Goal: Task Accomplishment & Management: Use online tool/utility

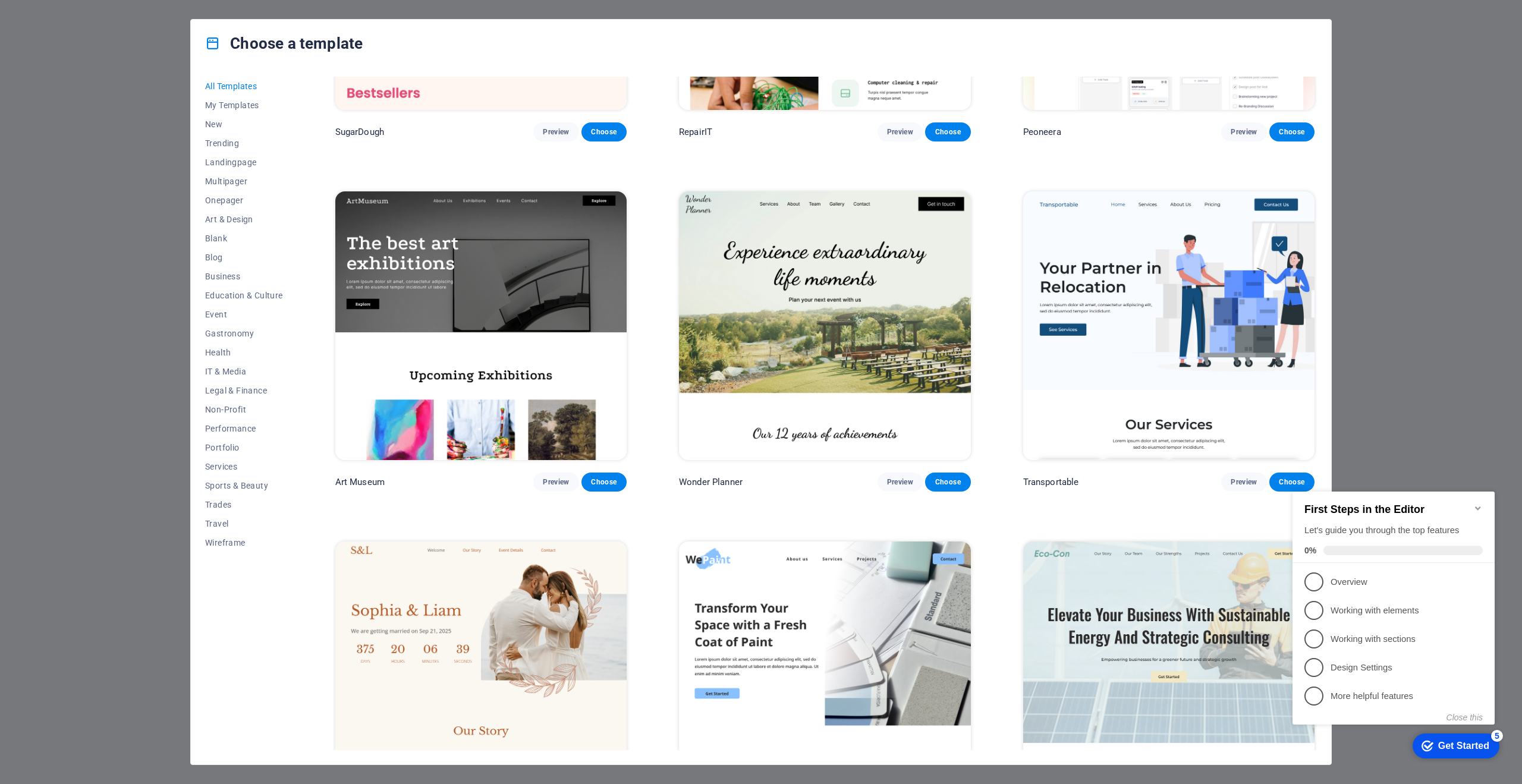
scroll to position [214, 0]
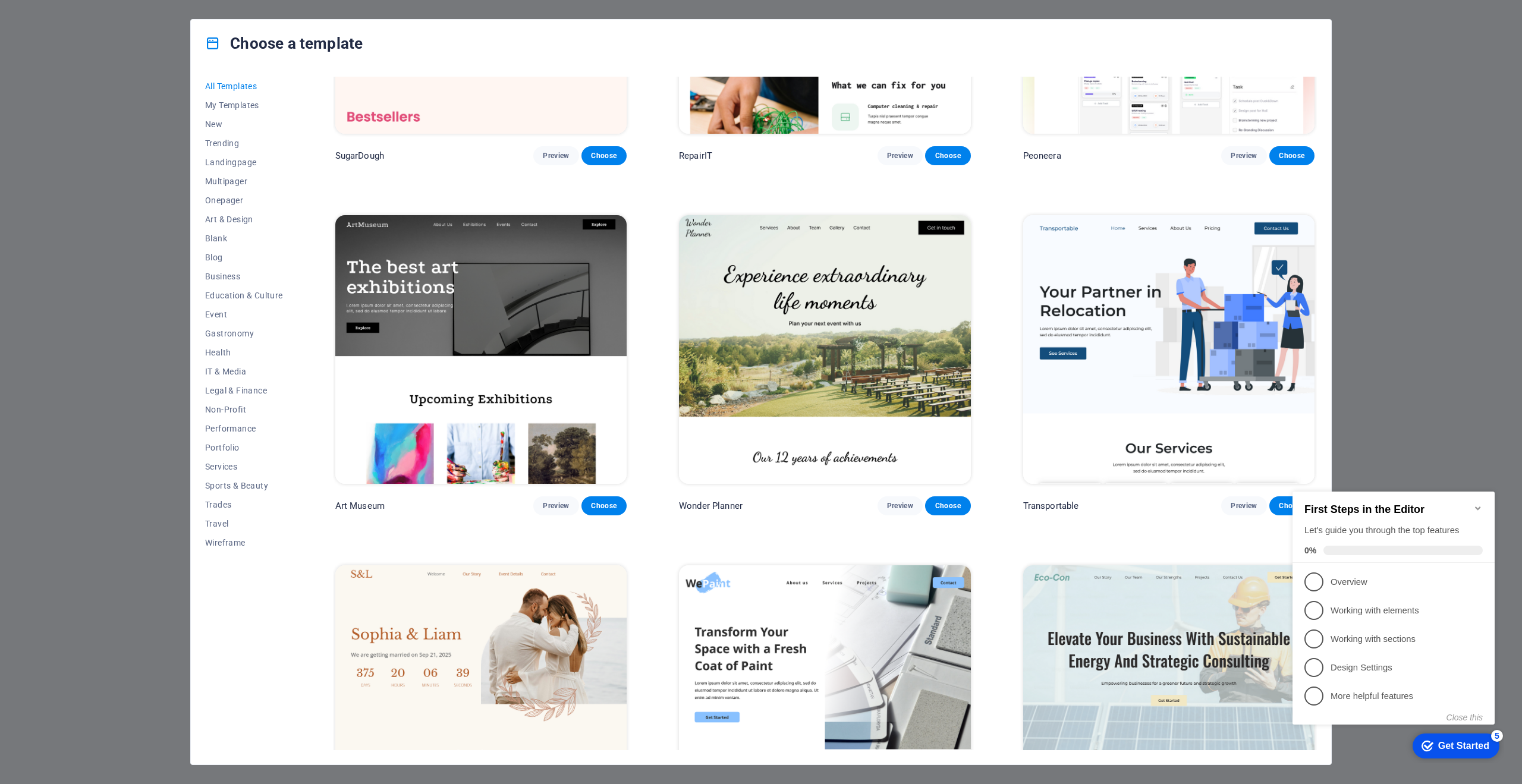
click at [1414, 263] on div "Choose a template All Templates My Templates New Trending Landingpage Multipage…" at bounding box center [761, 392] width 1522 height 784
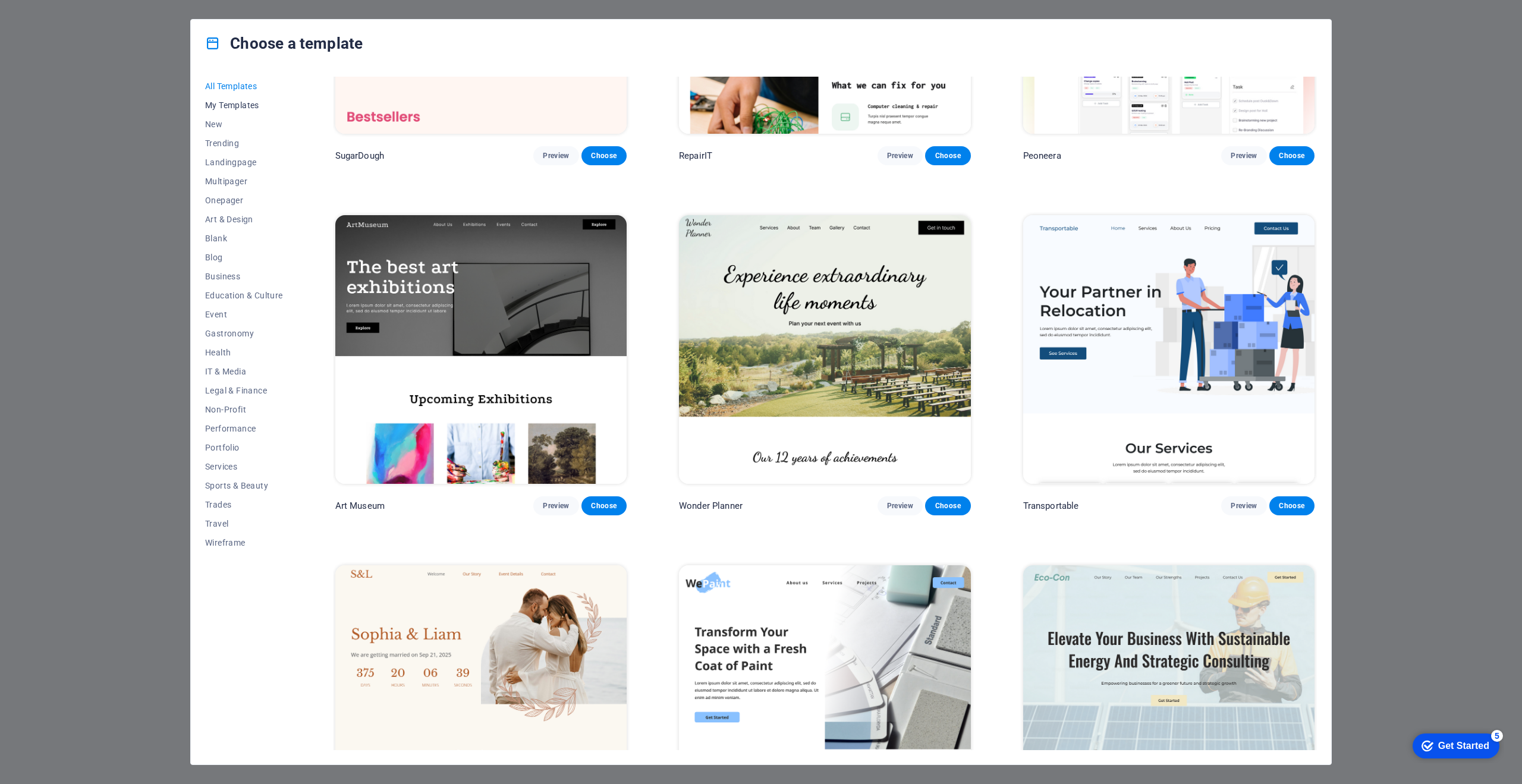
click at [252, 113] on button "My Templates" at bounding box center [244, 105] width 78 height 19
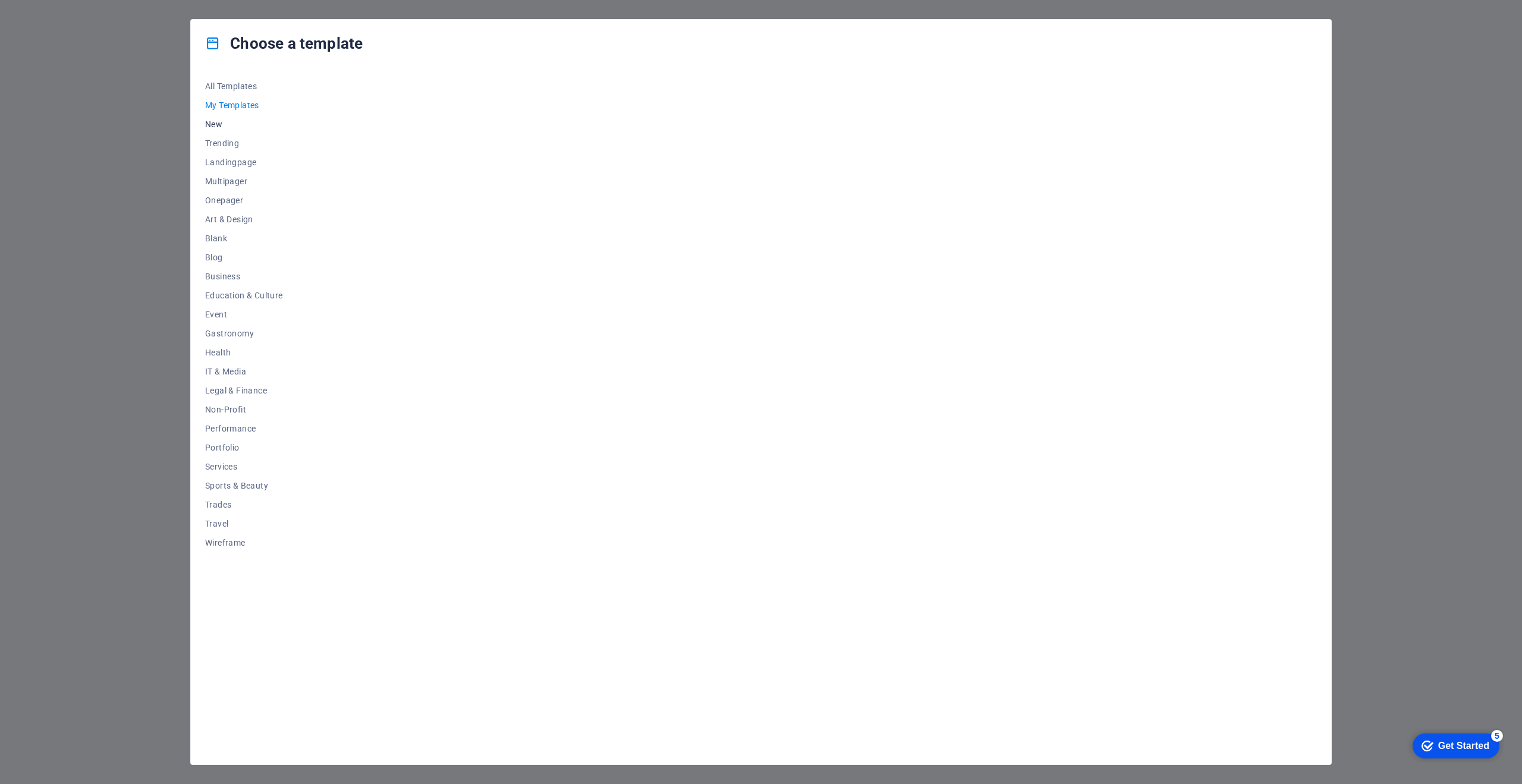
click at [222, 127] on span "New" at bounding box center [244, 124] width 78 height 10
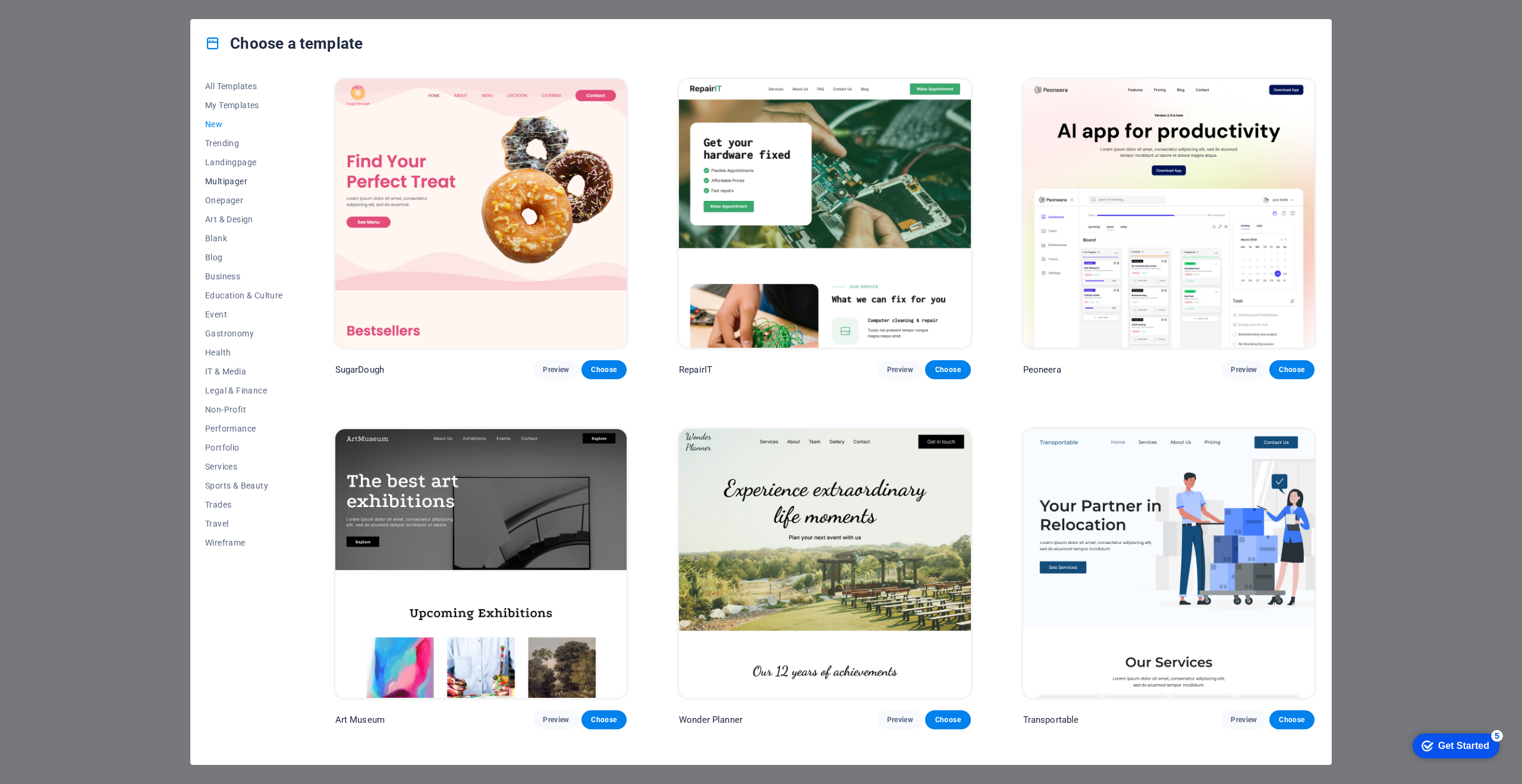
click at [241, 177] on span "Multipager" at bounding box center [244, 181] width 78 height 10
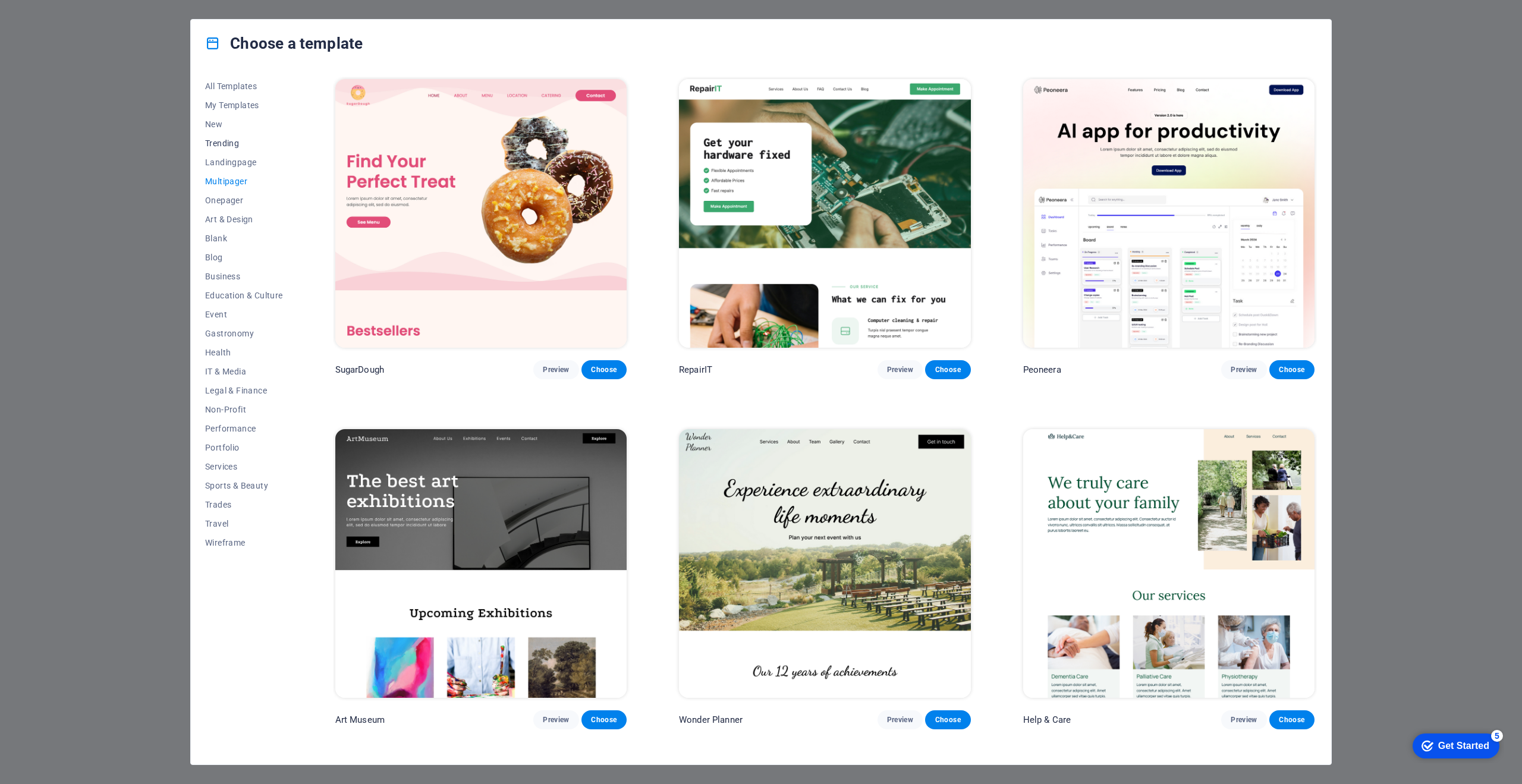
click at [229, 149] on button "Trending" at bounding box center [244, 143] width 78 height 19
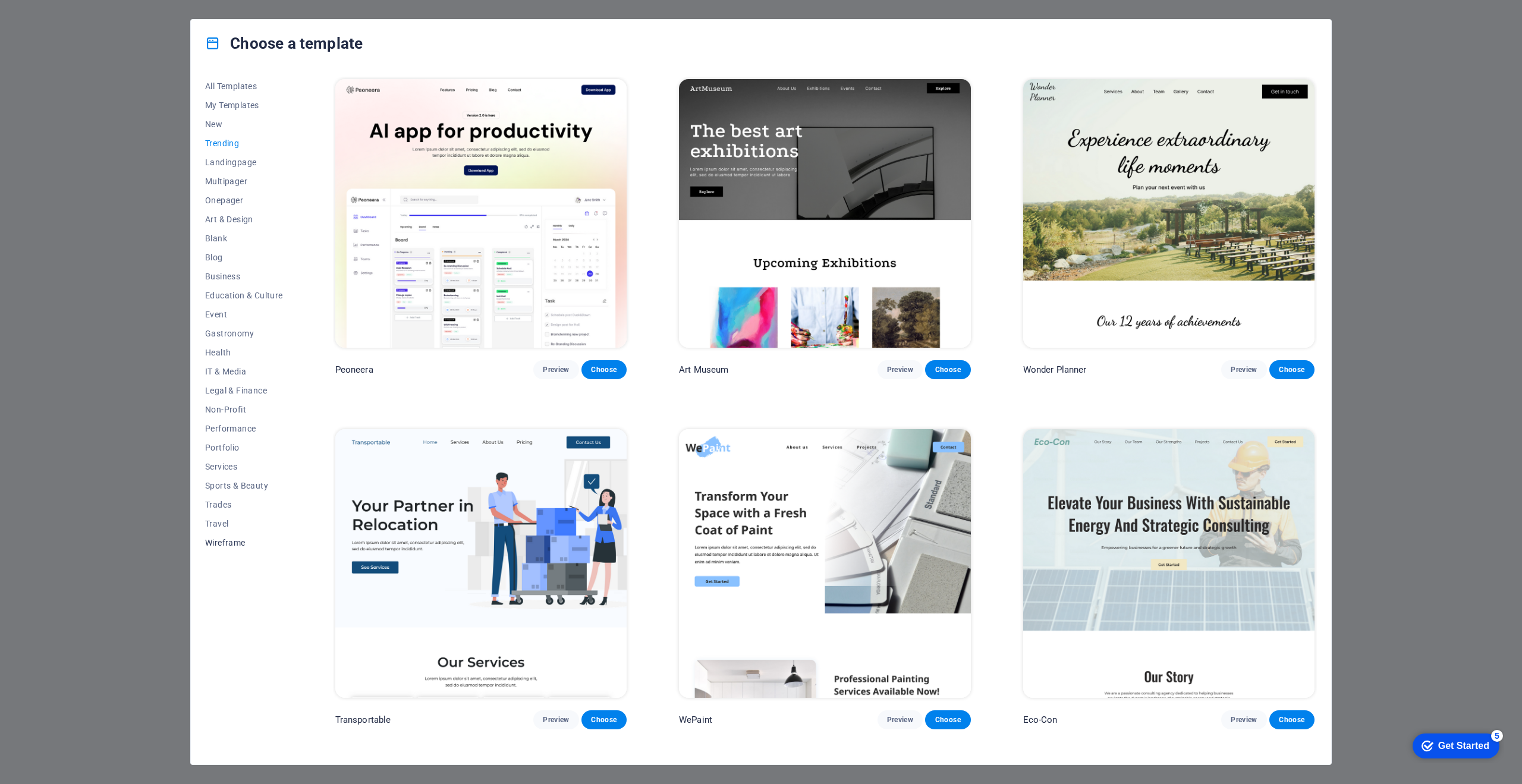
click at [229, 537] on button "Wireframe" at bounding box center [244, 543] width 78 height 19
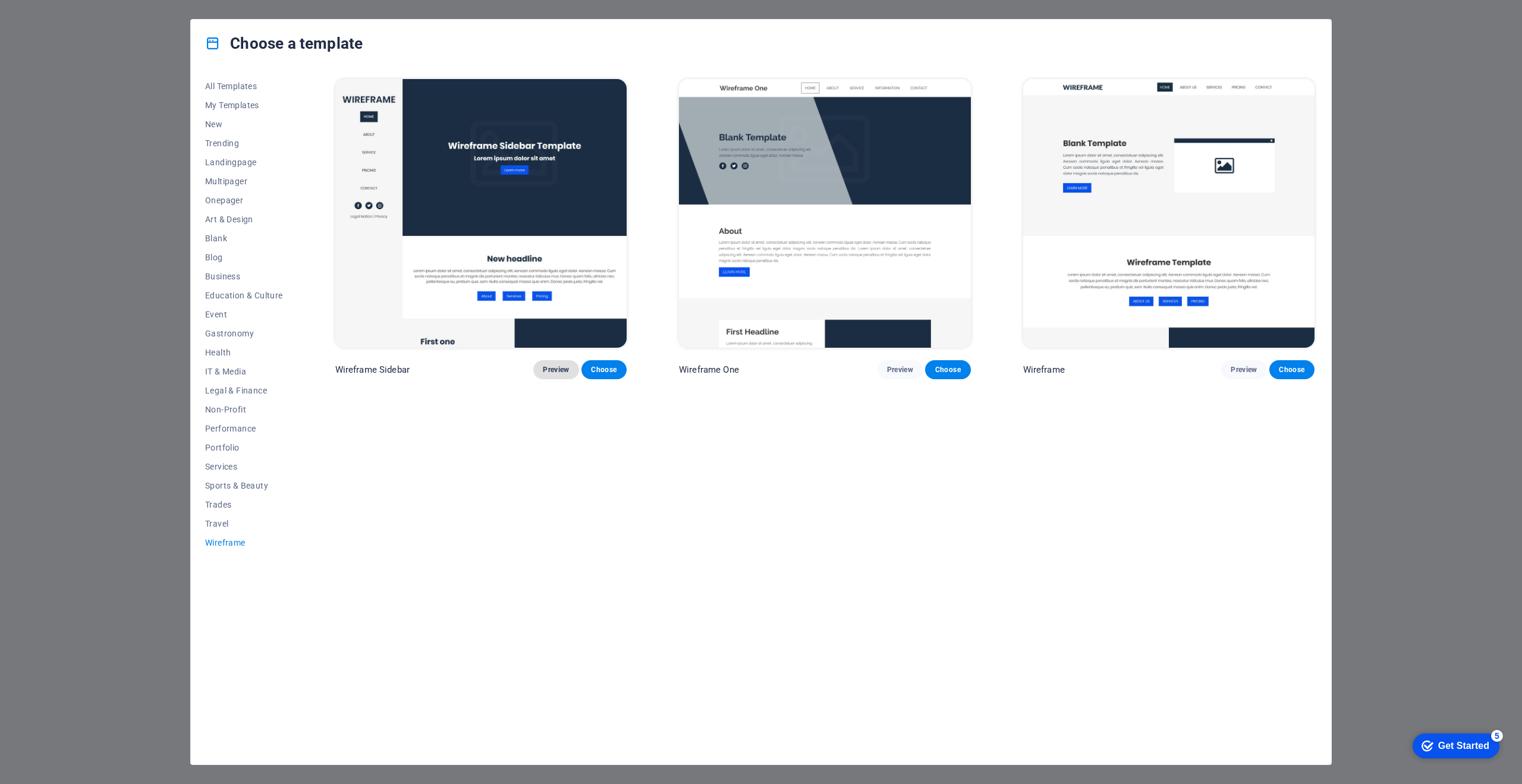
click at [567, 376] on button "Preview" at bounding box center [556, 369] width 45 height 19
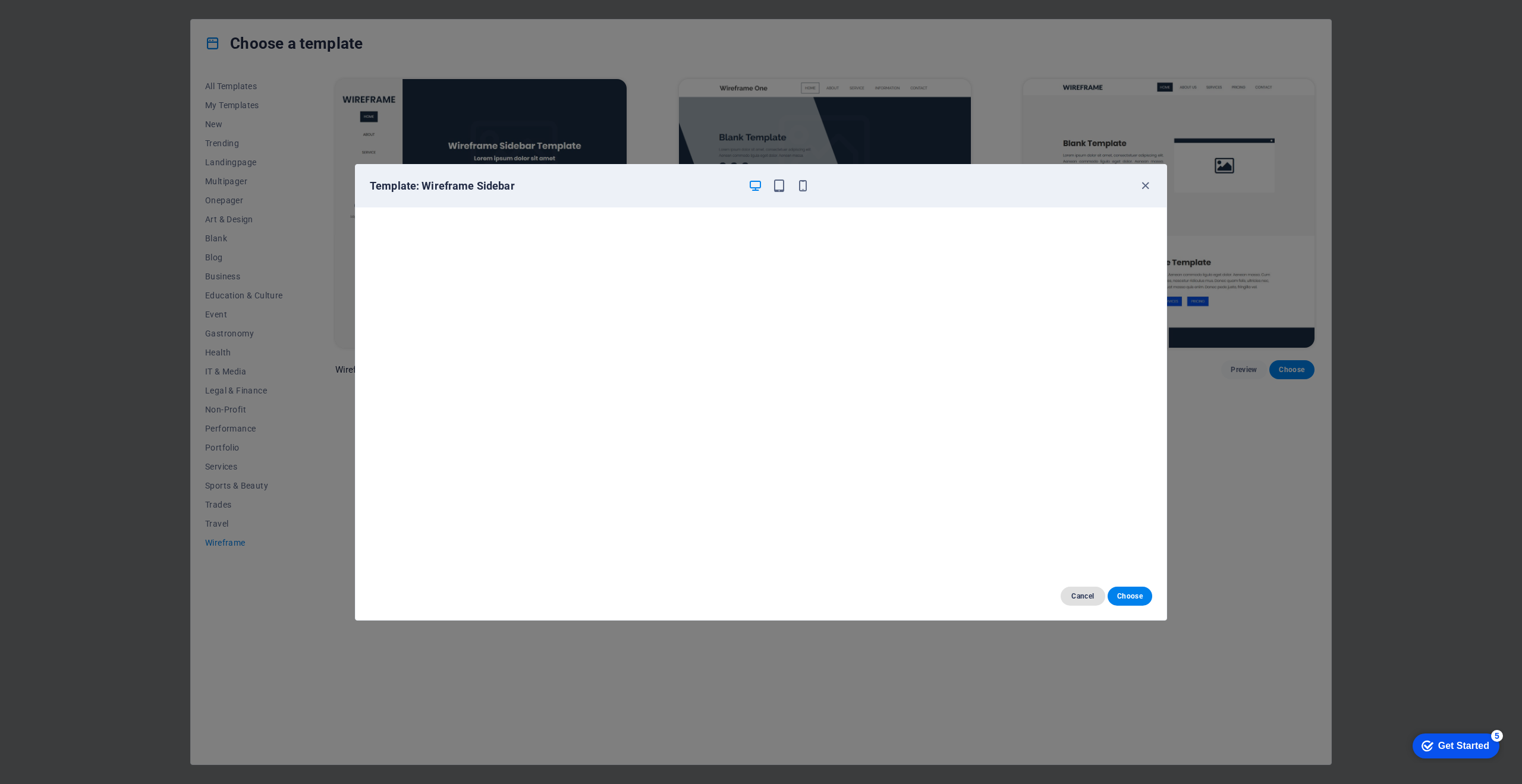
click at [1092, 595] on span "Cancel" at bounding box center [1083, 596] width 26 height 10
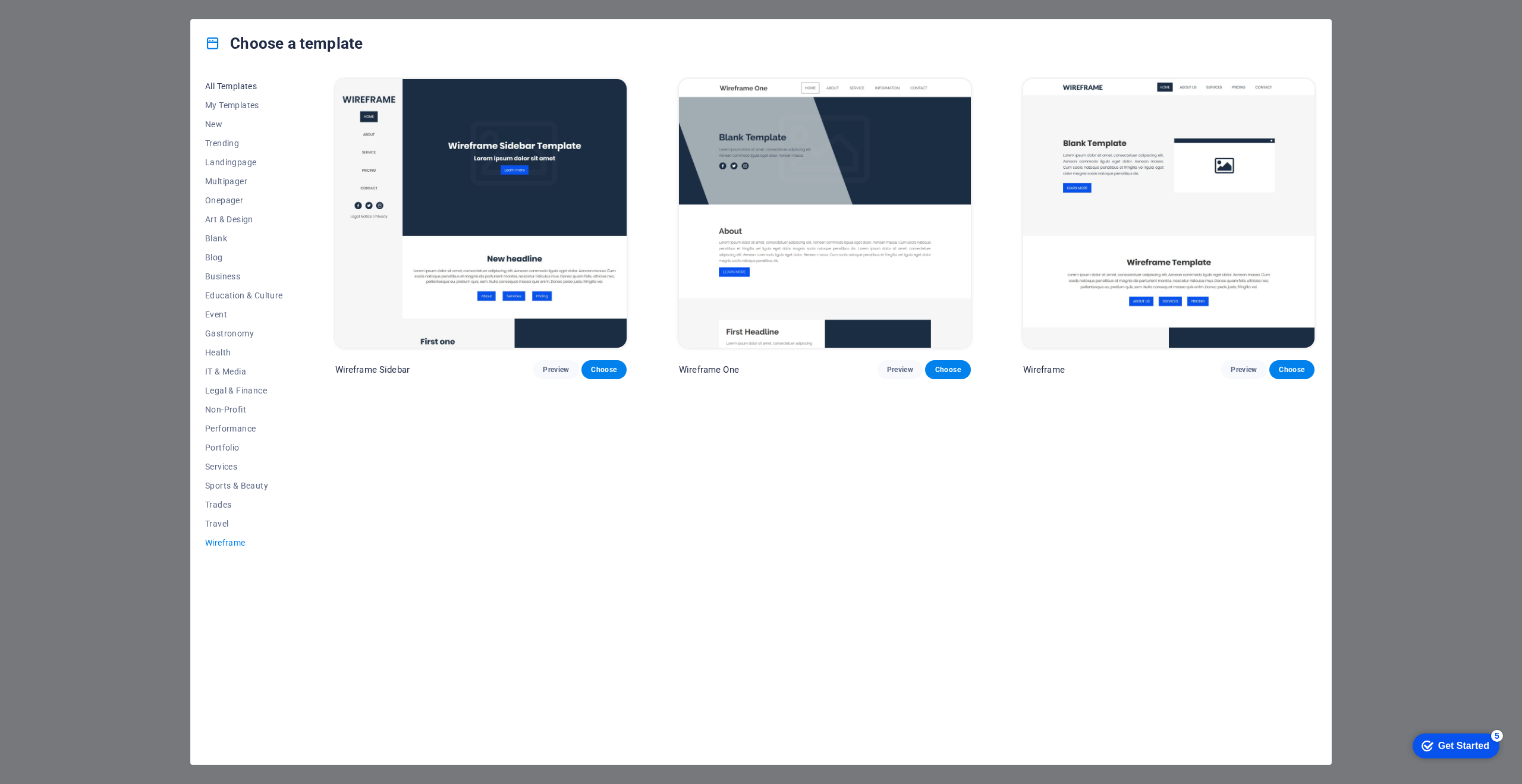
click at [236, 90] on span "All Templates" at bounding box center [244, 86] width 78 height 10
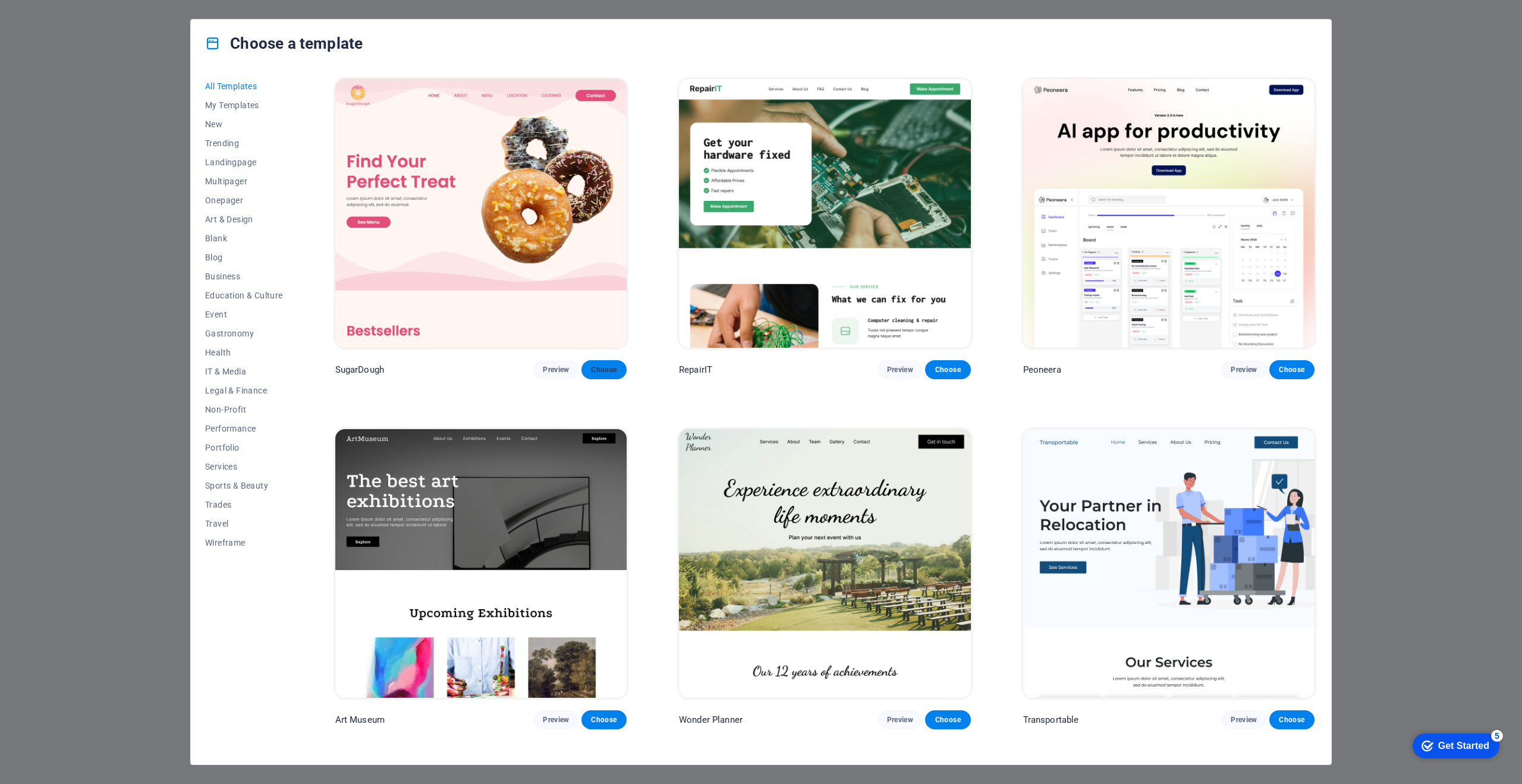
click at [604, 377] on button "Choose" at bounding box center [604, 369] width 45 height 19
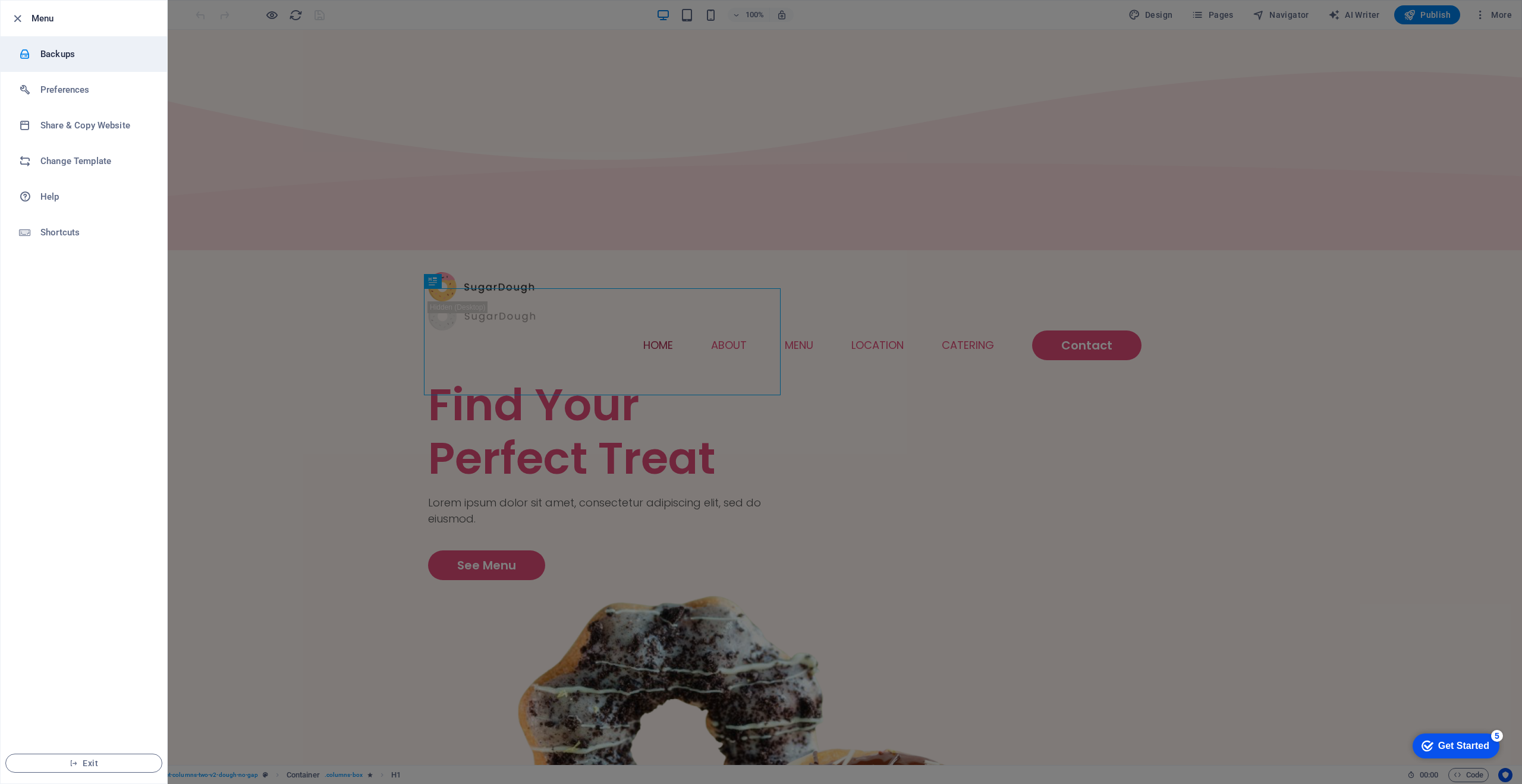
click at [41, 45] on li "Backups" at bounding box center [84, 54] width 167 height 35
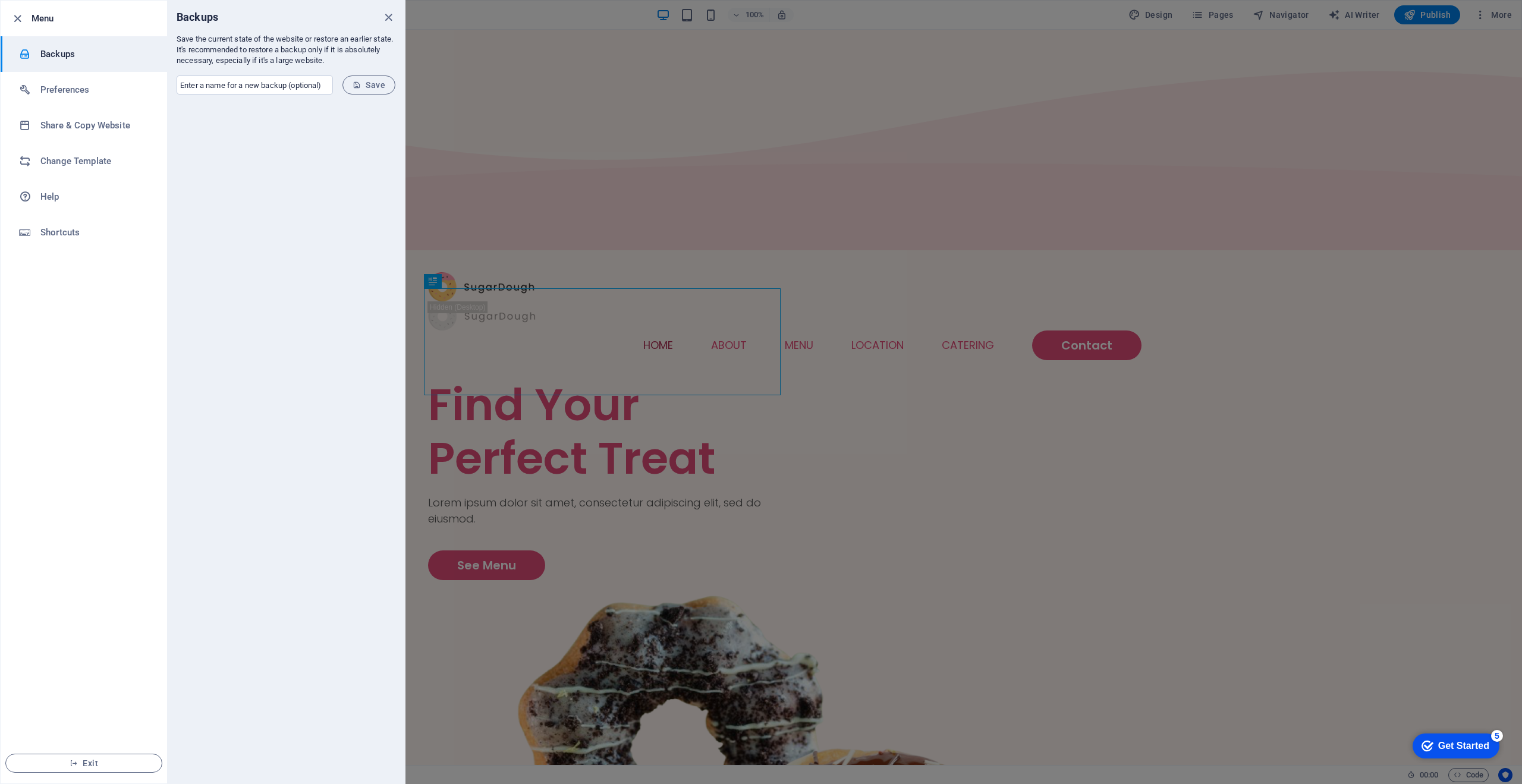
click at [396, 17] on div "Backups" at bounding box center [285, 17] width 238 height 33
click at [390, 13] on icon "close" at bounding box center [389, 17] width 14 height 14
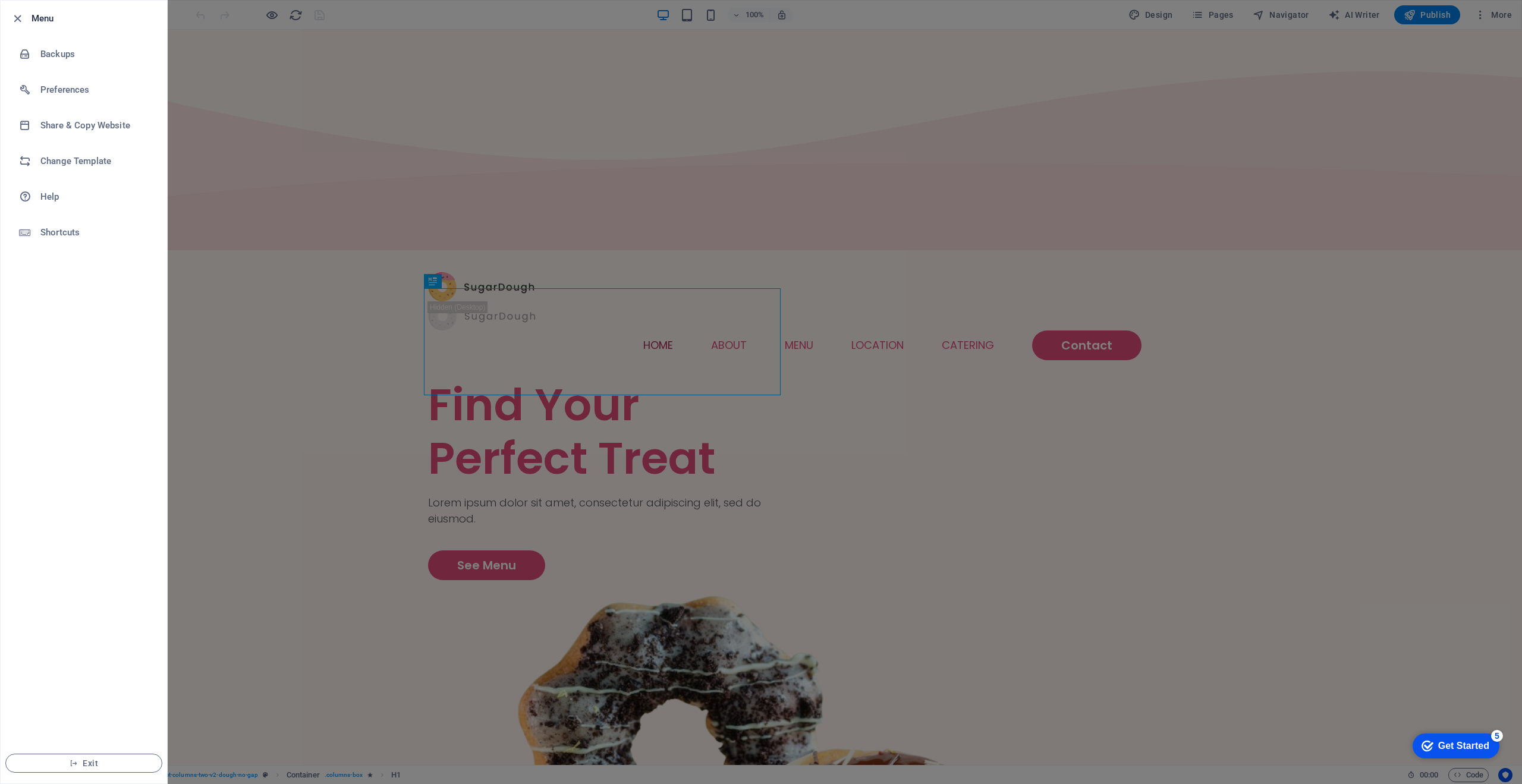
click at [1281, 35] on div at bounding box center [761, 392] width 1522 height 784
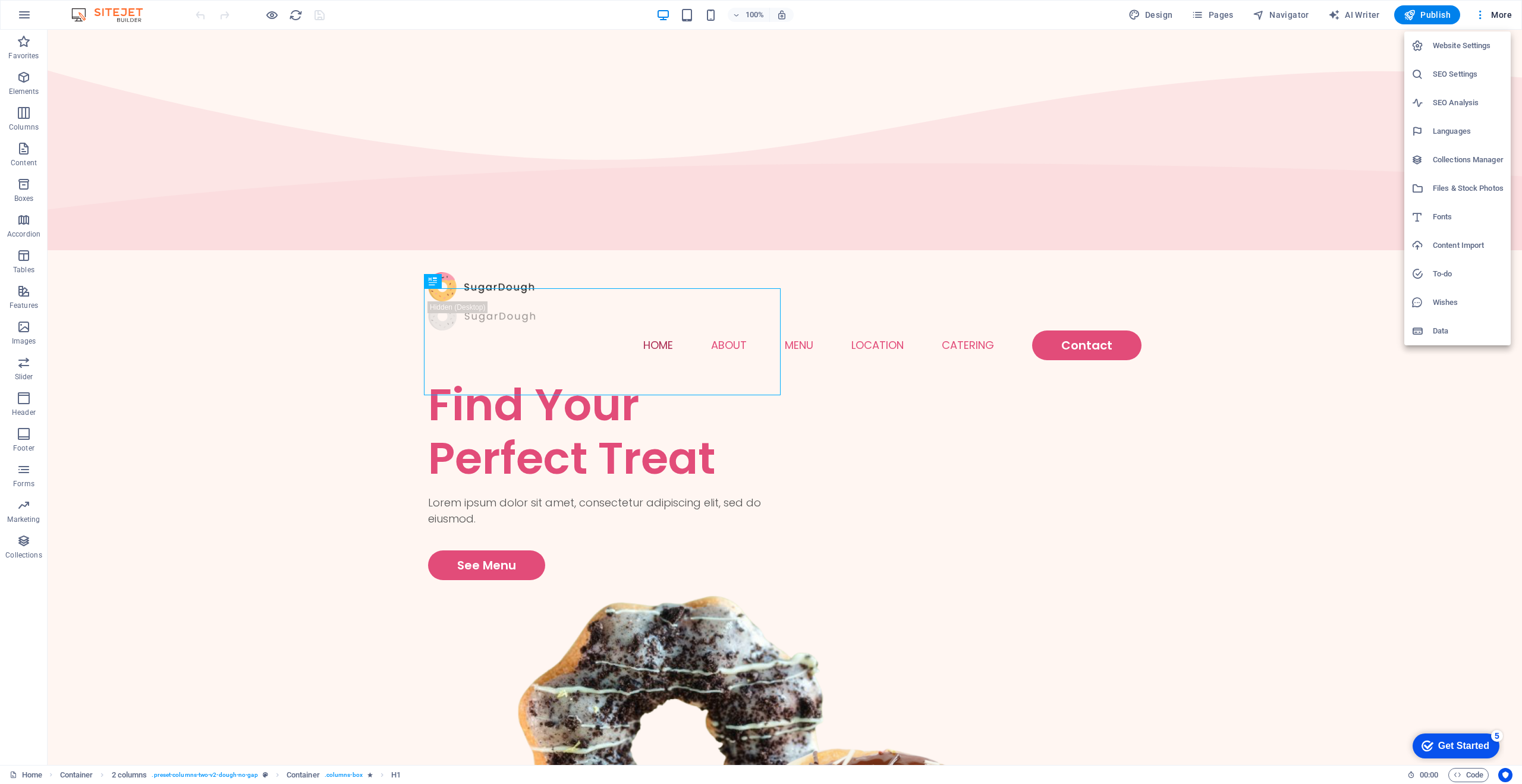
click at [0, 0] on div at bounding box center [0, 0] width 0 height 0
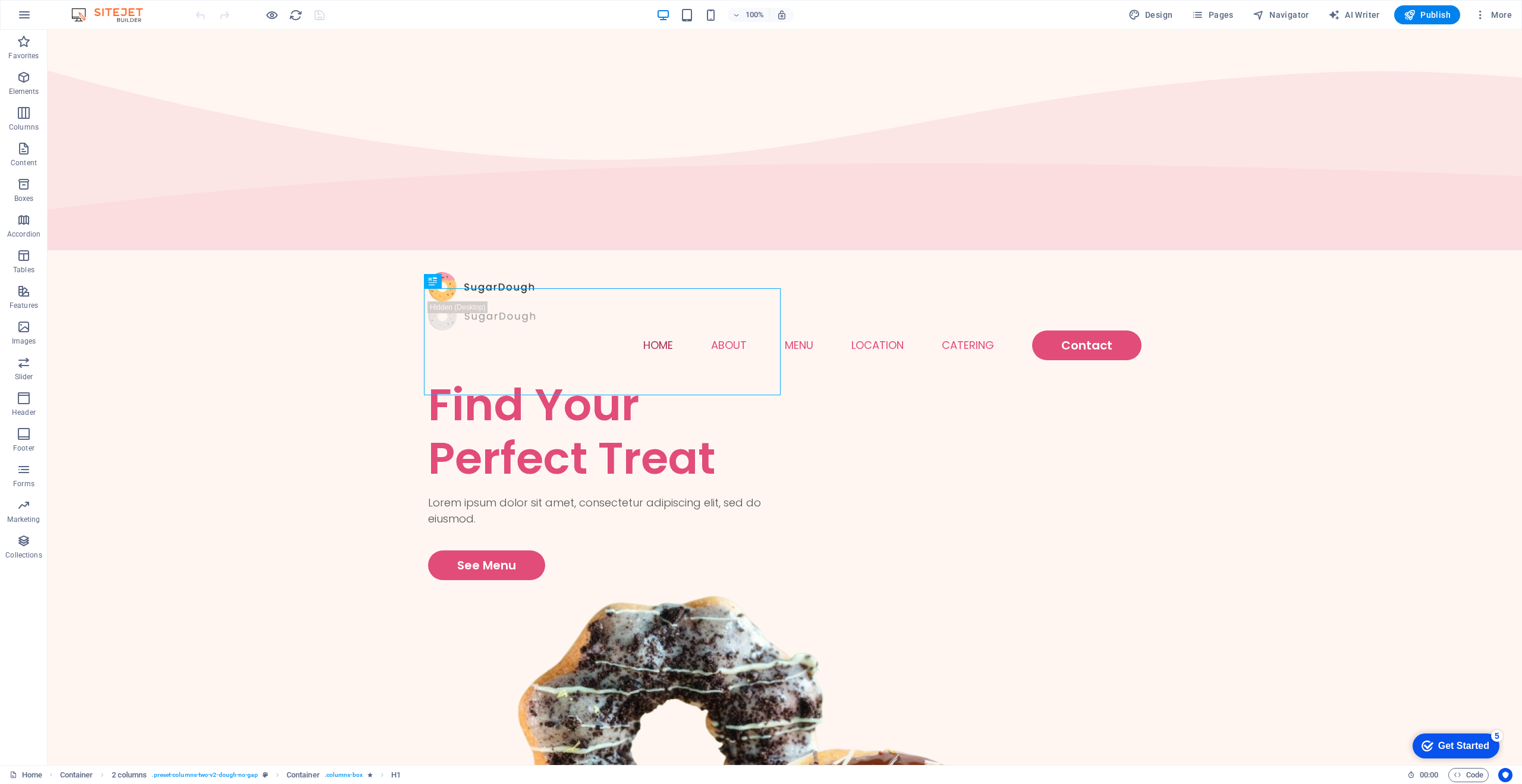
drag, startPoint x: 1007, startPoint y: 360, endPoint x: 960, endPoint y: 329, distance: 56.3
